Goal: Information Seeking & Learning: Learn about a topic

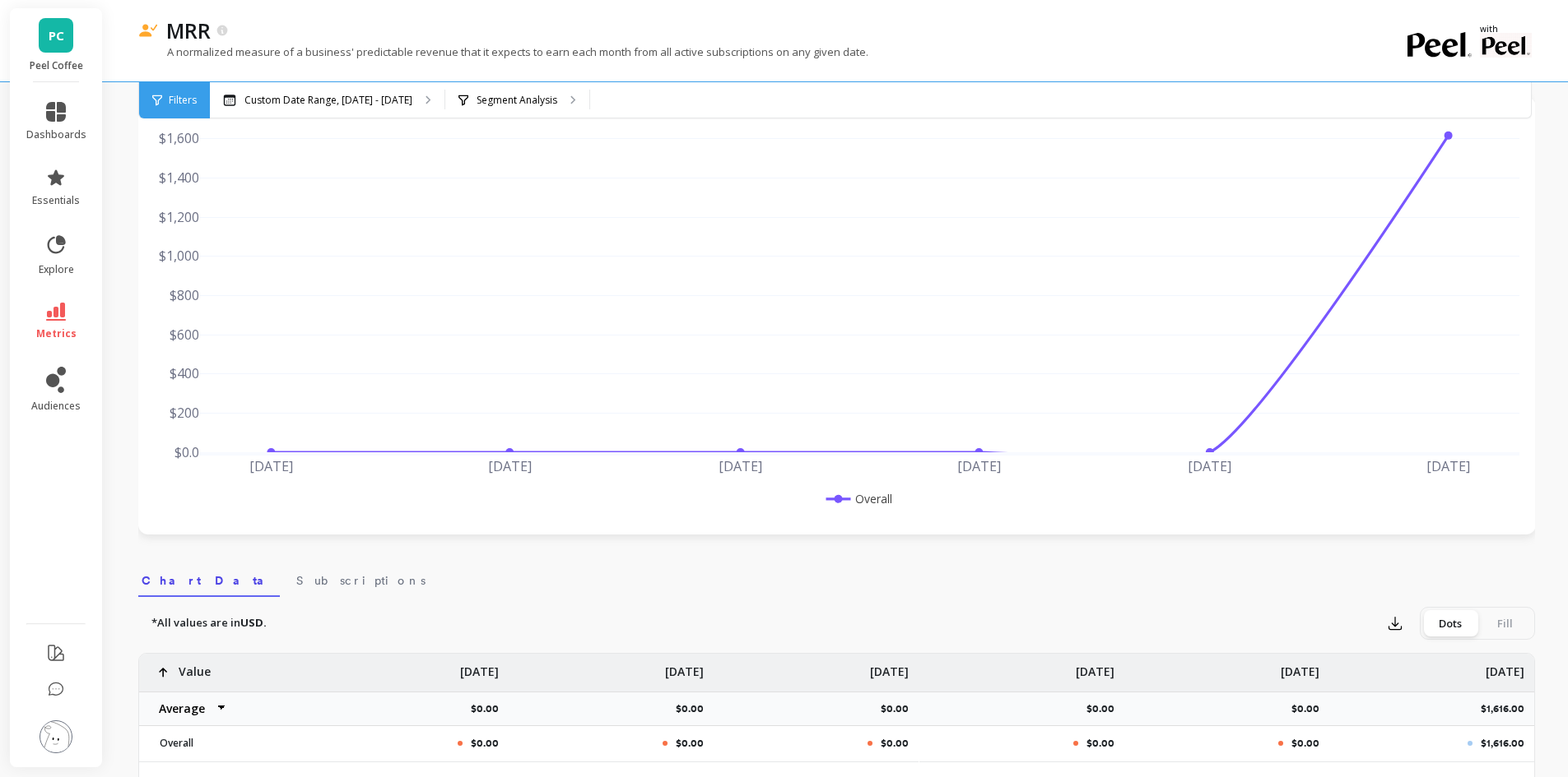
scroll to position [82, 0]
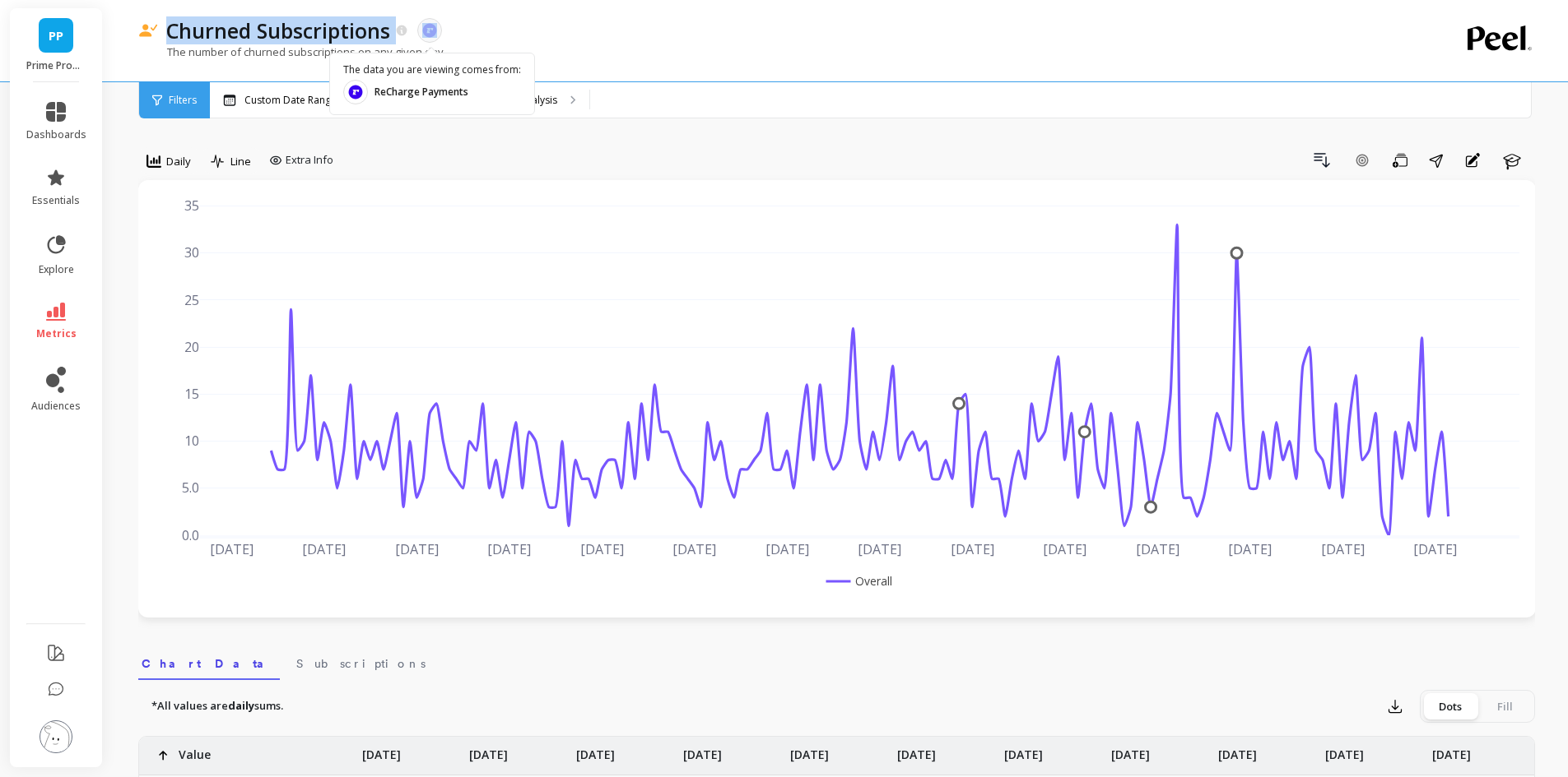
drag, startPoint x: 163, startPoint y: 31, endPoint x: 422, endPoint y: 34, distance: 259.0
click at [422, 34] on div "Churned Subscriptions The data you are viewing comes from: ReCharge Payments" at bounding box center [778, 30] width 1241 height 28
copy div "Churned Subscriptions"
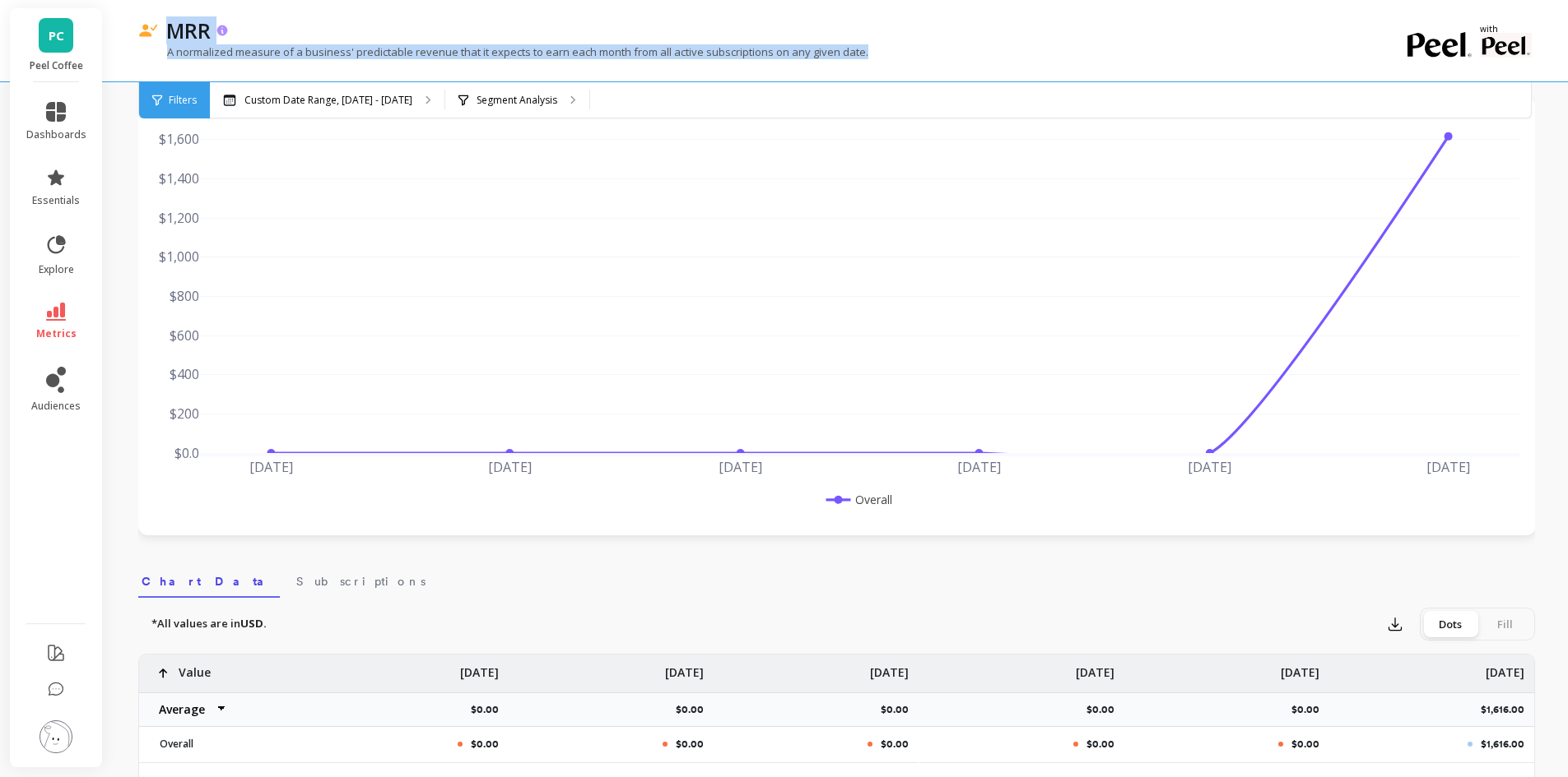
drag, startPoint x: 685, startPoint y: 53, endPoint x: 165, endPoint y: 43, distance: 520.1
click at [165, 43] on div "MRR A normalized measure of a business' predictable revenue that it expects to …" at bounding box center [770, 40] width 1262 height 82
click at [372, 46] on p "A normalized measure of a business' predictable revenue that it expects to earn…" at bounding box center [504, 51] width 730 height 14
drag, startPoint x: 868, startPoint y: 50, endPoint x: 165, endPoint y: 54, distance: 703.0
click at [165, 54] on div "A normalized measure of a business' predictable revenue that it expects to earn…" at bounding box center [770, 60] width 1262 height 31
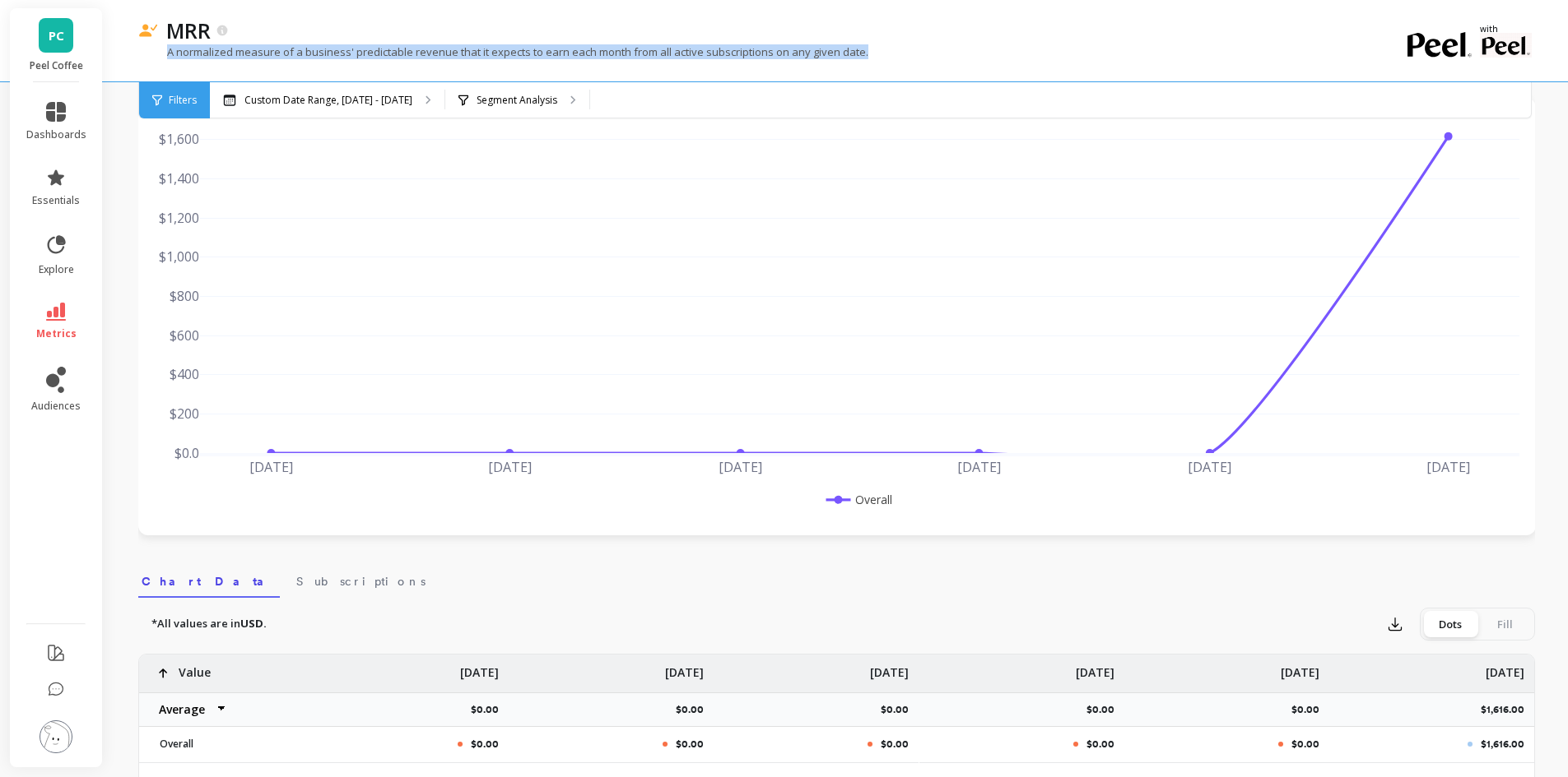
copy p "A normalized measure of a business' predictable revenue that it expects to earn…"
